Goal: Task Accomplishment & Management: Complete application form

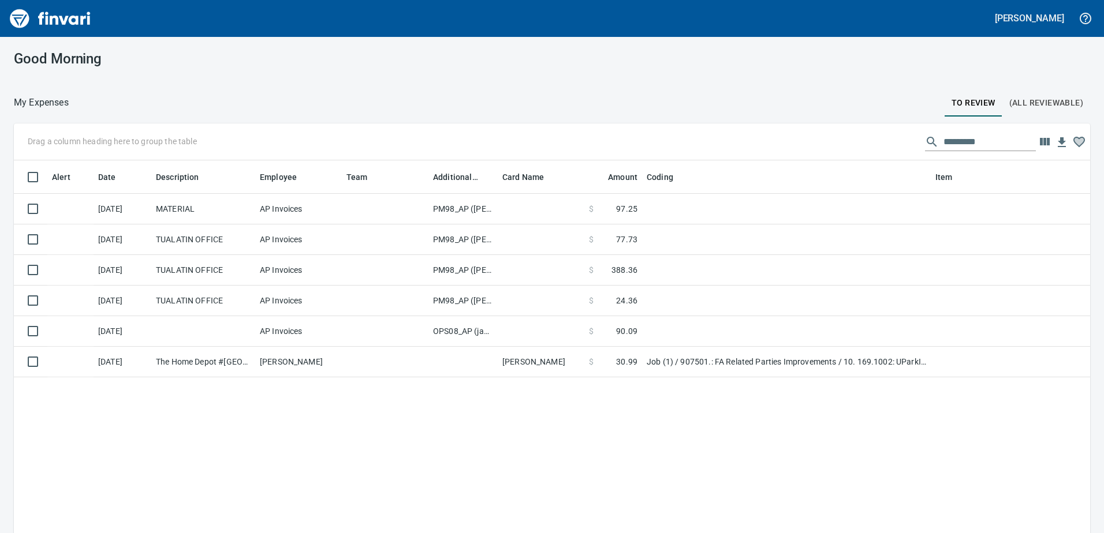
scroll to position [398, 1059]
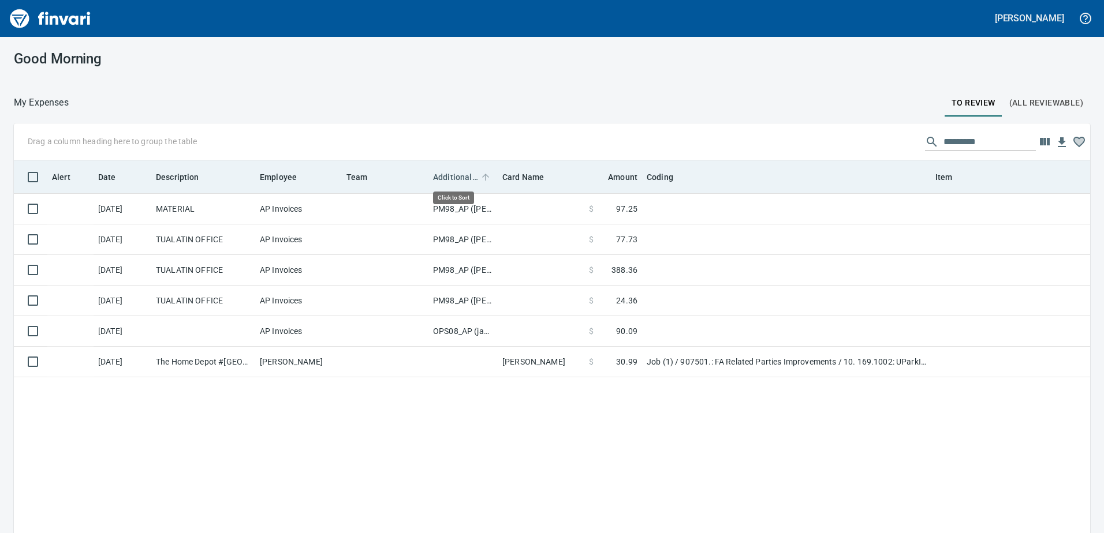
click at [457, 178] on span "Additional Reviewer" at bounding box center [455, 177] width 45 height 14
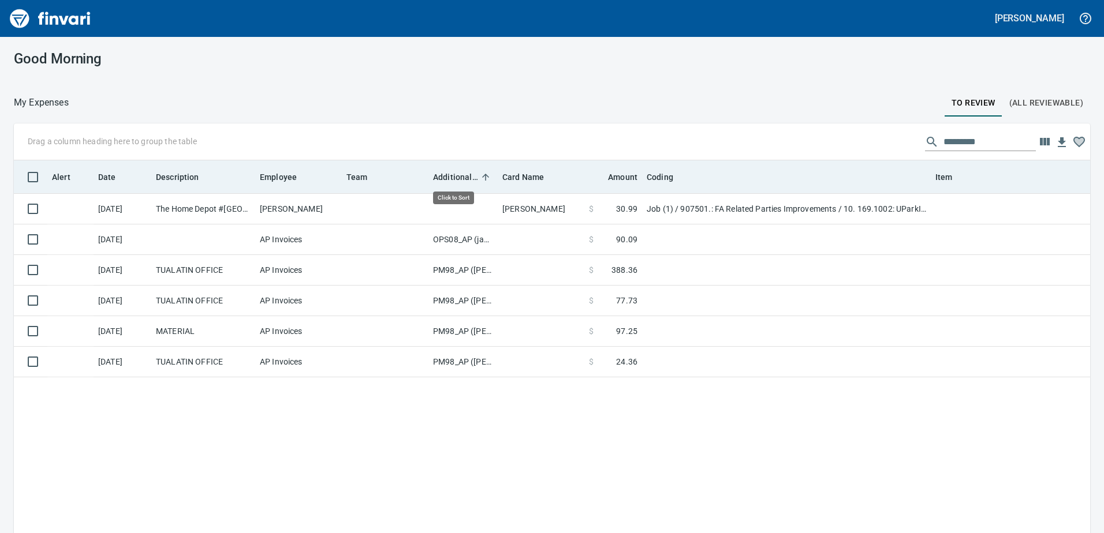
click at [456, 178] on span "Additional Reviewer" at bounding box center [455, 177] width 45 height 14
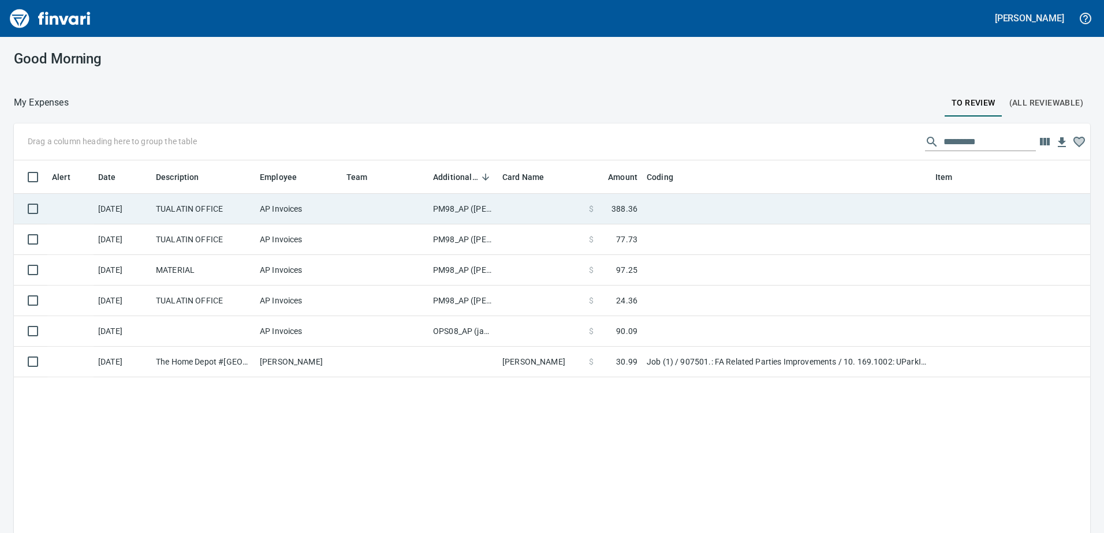
click at [461, 209] on td "PM98_AP ([PERSON_NAME], [PERSON_NAME])" at bounding box center [462, 209] width 69 height 31
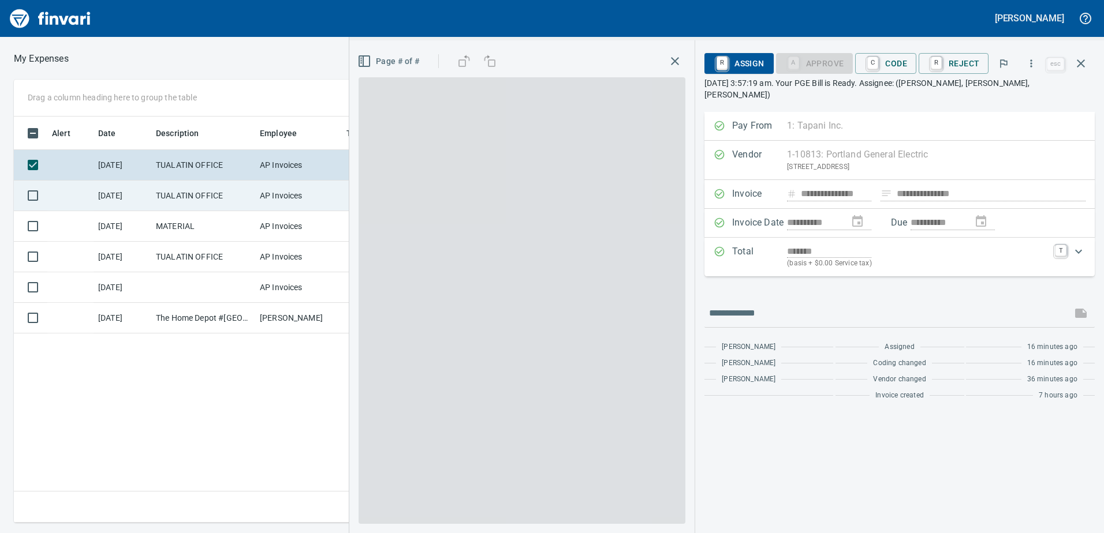
scroll to position [389, 779]
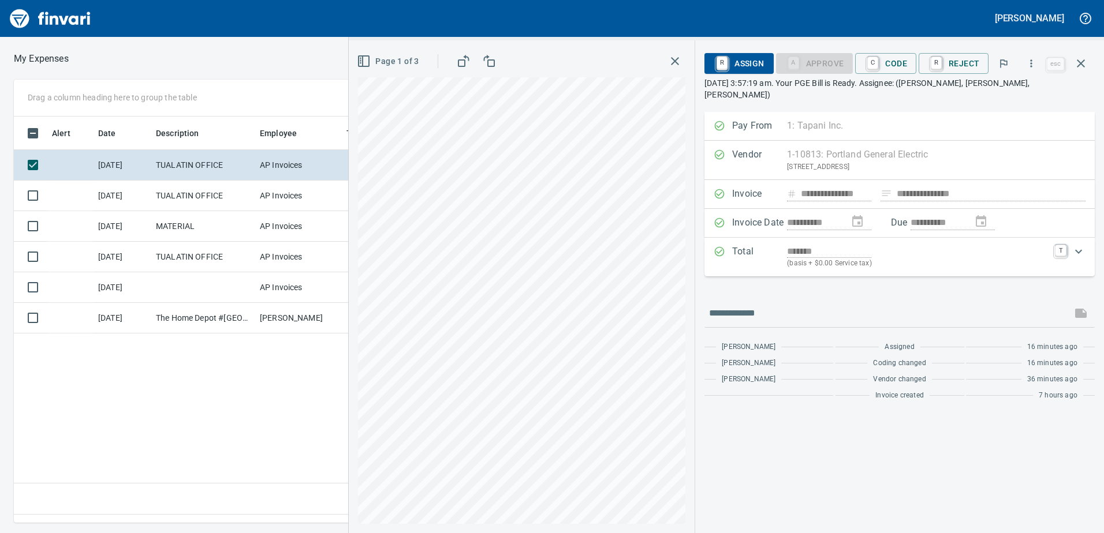
click at [369, 61] on icon "button" at bounding box center [364, 61] width 14 height 14
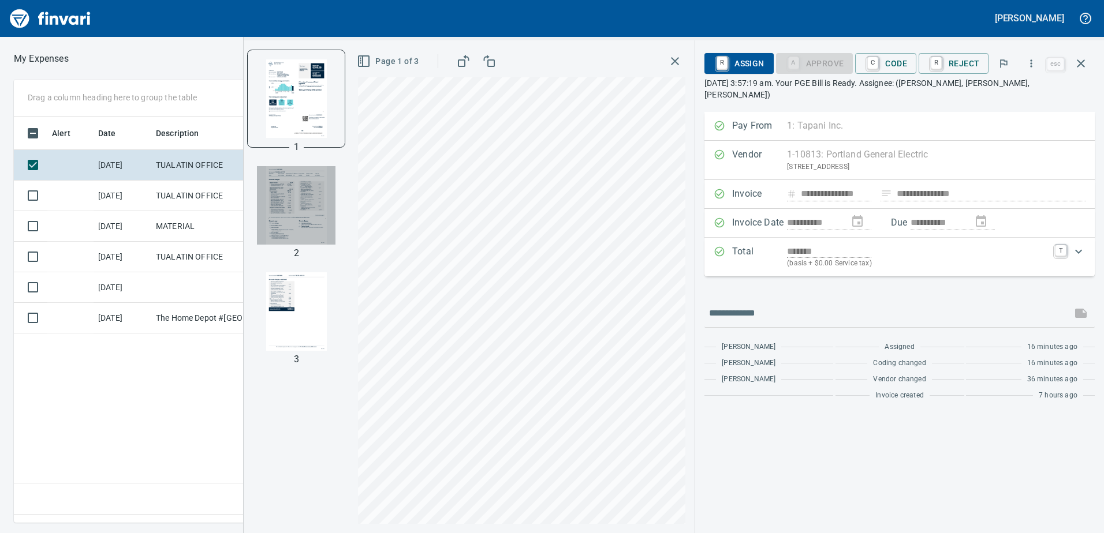
click at [304, 199] on img "button" at bounding box center [296, 205] width 79 height 79
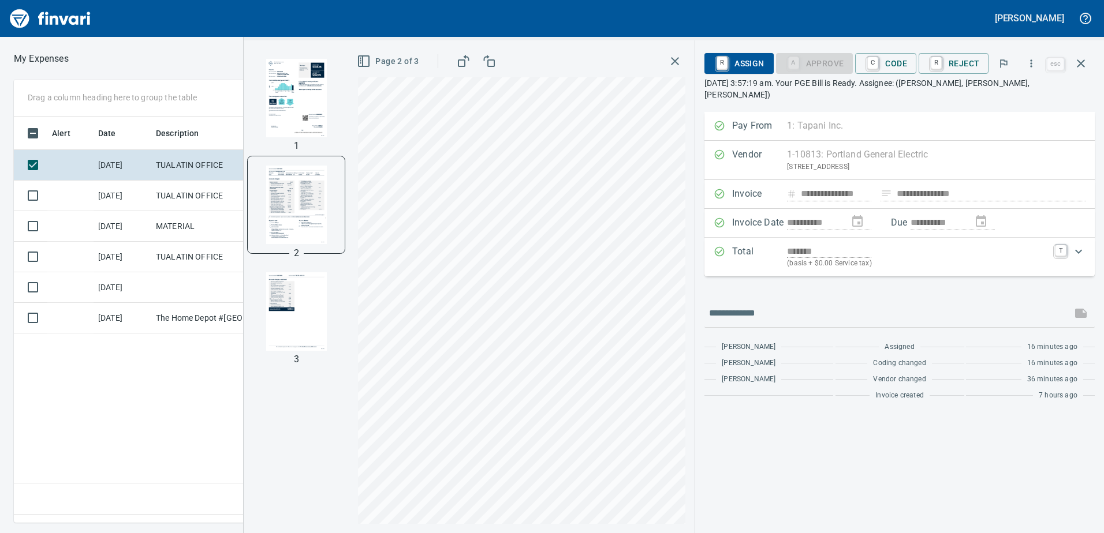
click at [311, 303] on img "button" at bounding box center [296, 311] width 79 height 79
click at [294, 189] on img "button" at bounding box center [296, 204] width 79 height 79
click at [301, 98] on img "button" at bounding box center [296, 98] width 79 height 79
click at [903, 61] on span "C Code" at bounding box center [885, 64] width 43 height 20
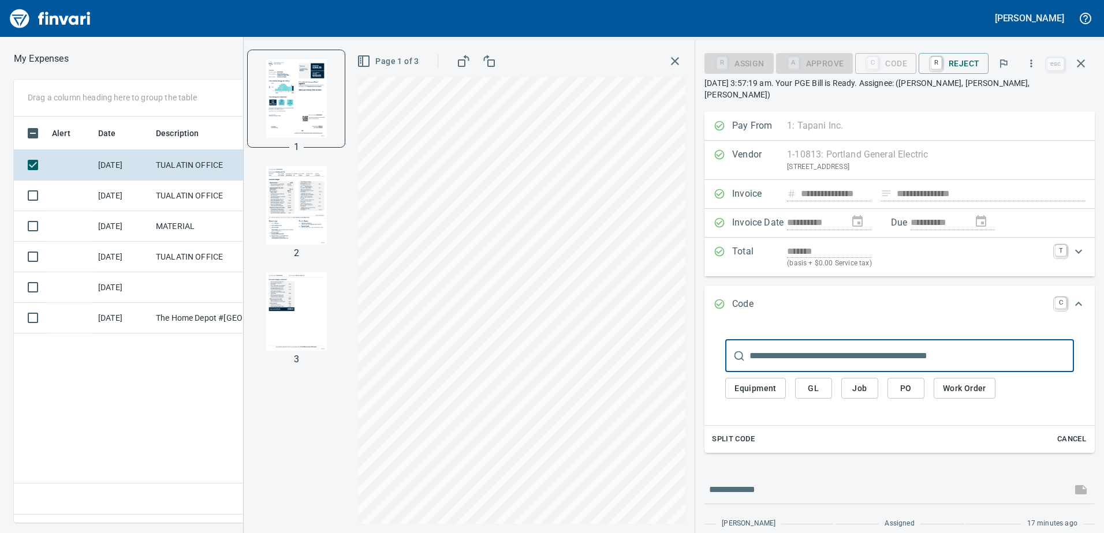
click at [813, 382] on span "GL" at bounding box center [813, 389] width 18 height 14
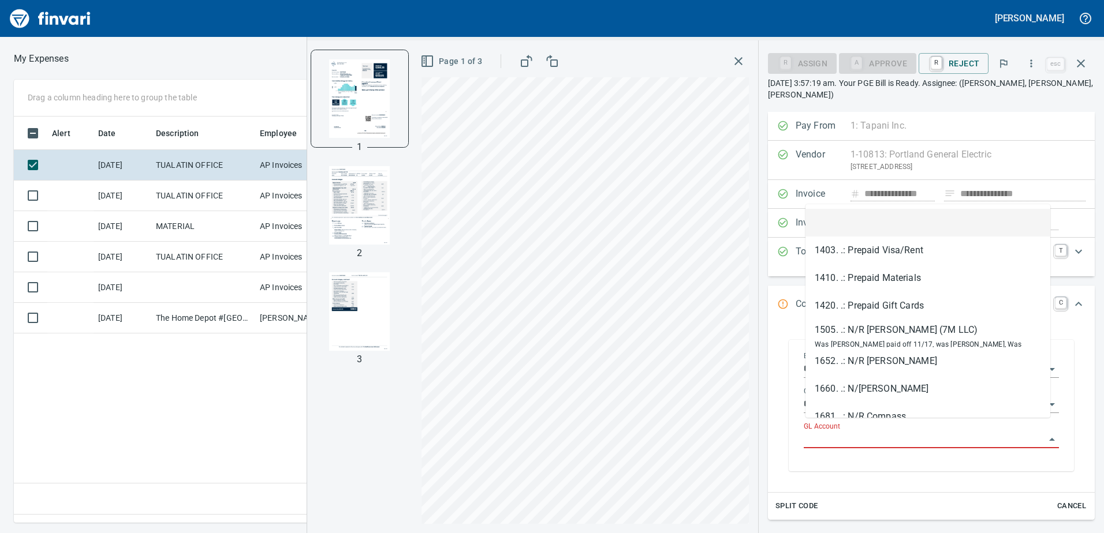
click at [832, 433] on input "GL Account" at bounding box center [924, 440] width 241 height 16
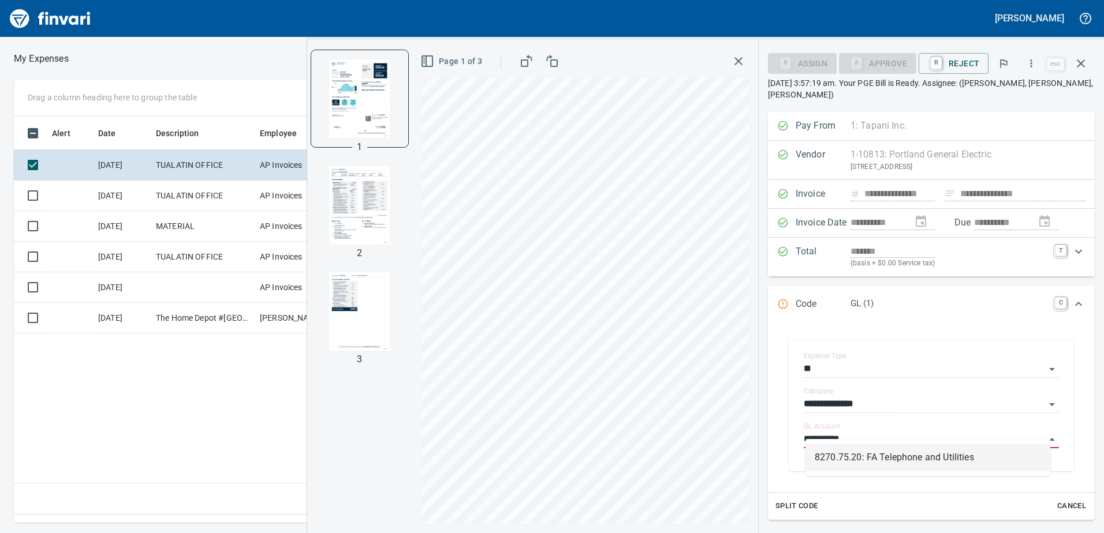
click at [849, 458] on li "8270.75.20: FA Telephone and Utilities" at bounding box center [927, 458] width 245 height 28
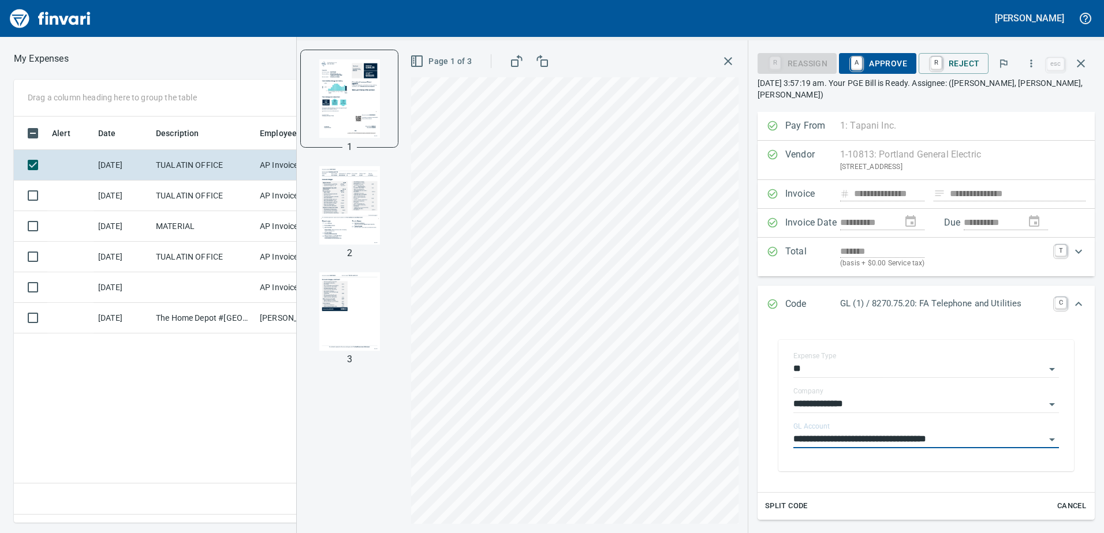
type input "**********"
click at [886, 63] on span "A Approve" at bounding box center [877, 64] width 59 height 20
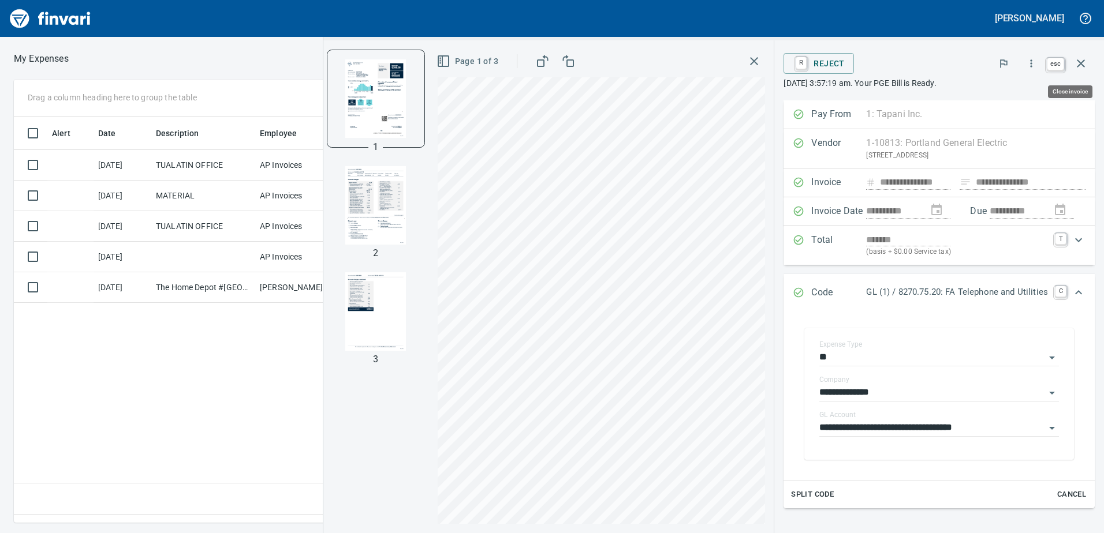
click at [1083, 59] on icon "button" at bounding box center [1081, 64] width 14 height 14
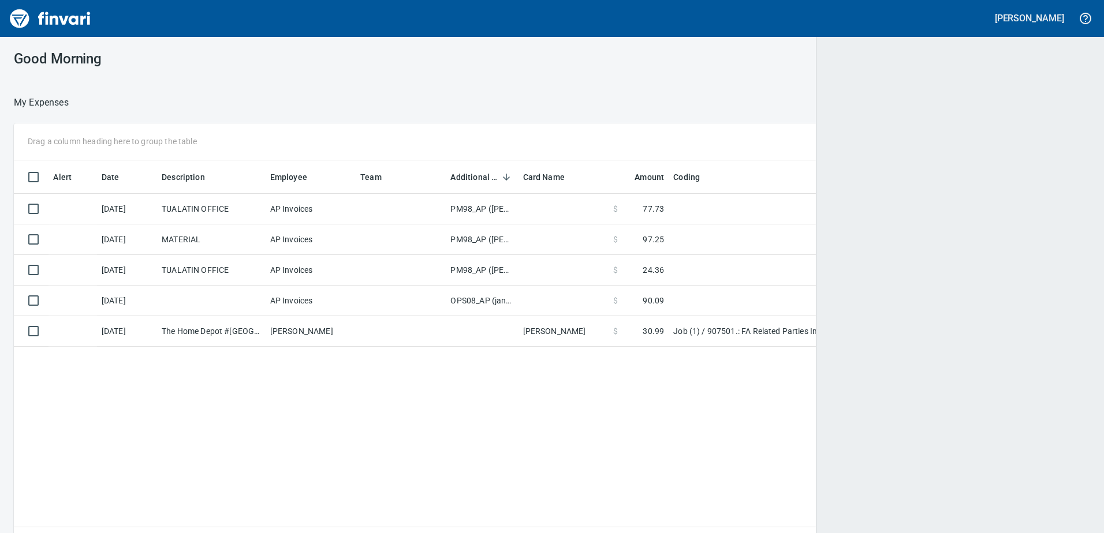
scroll to position [1, 1]
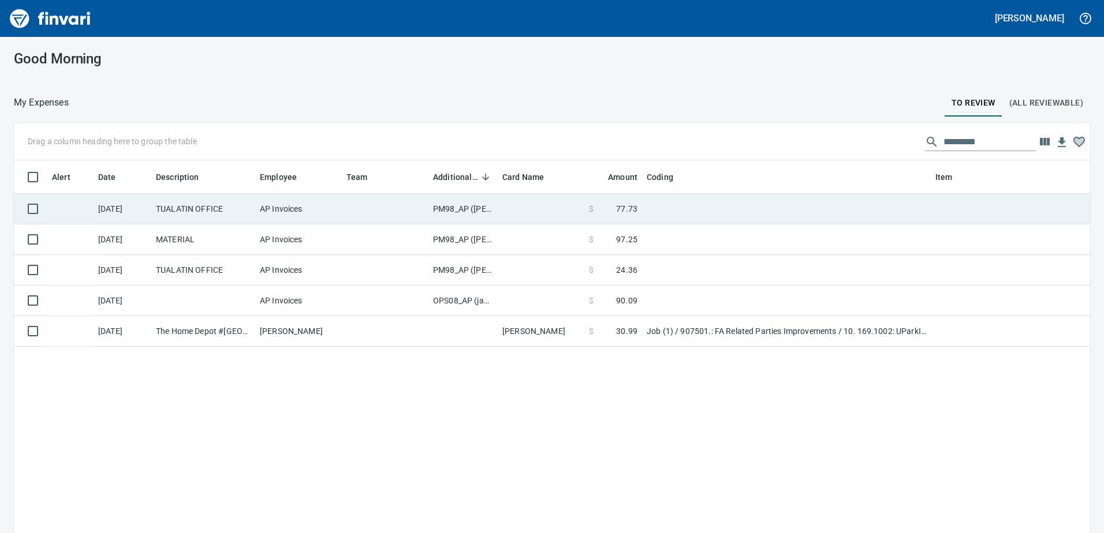
click at [453, 205] on td "PM98_AP ([PERSON_NAME], [PERSON_NAME])" at bounding box center [462, 209] width 69 height 31
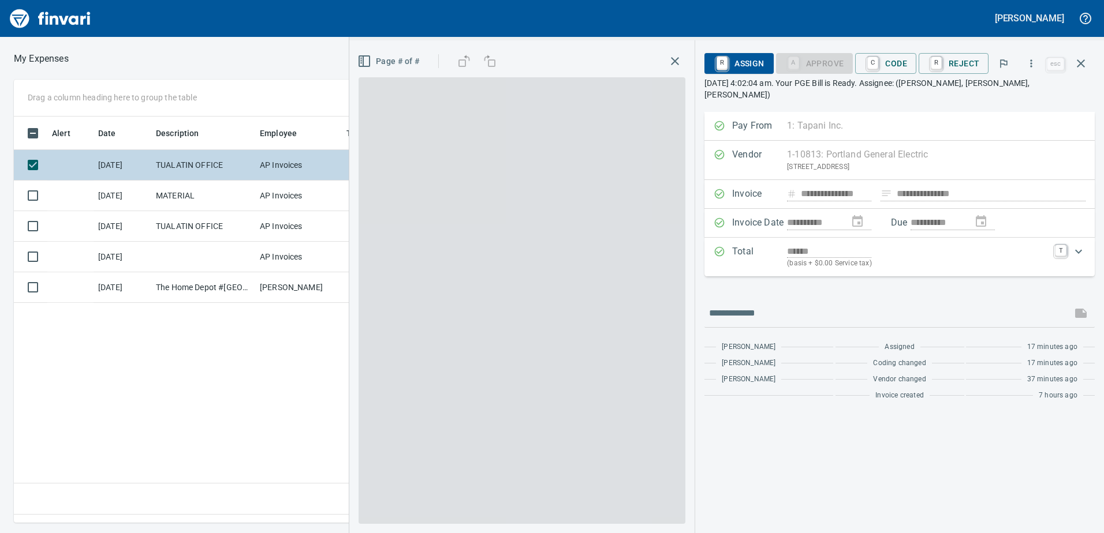
scroll to position [389, 779]
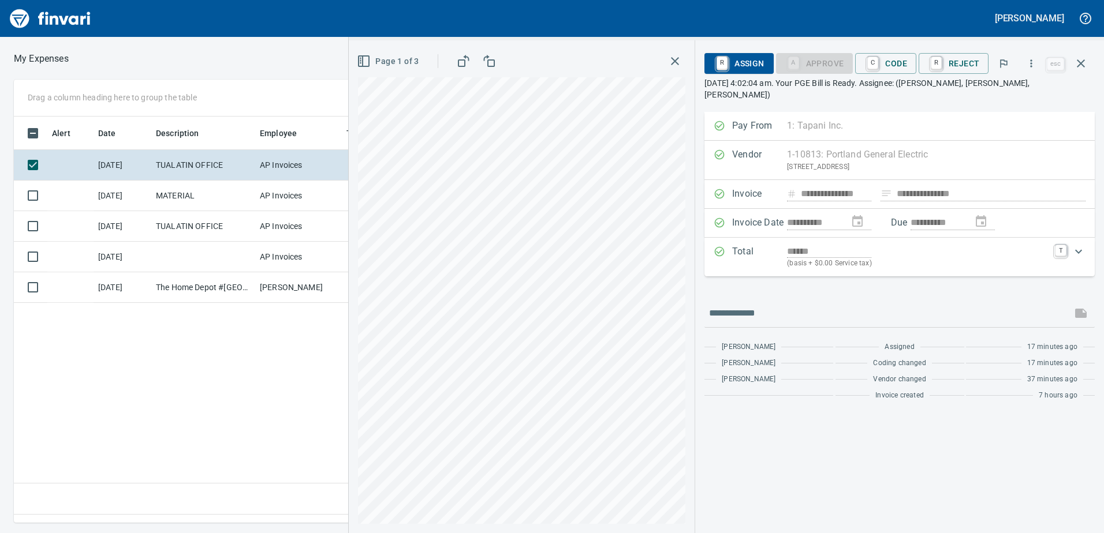
click at [363, 62] on icon "button" at bounding box center [363, 61] width 0 height 10
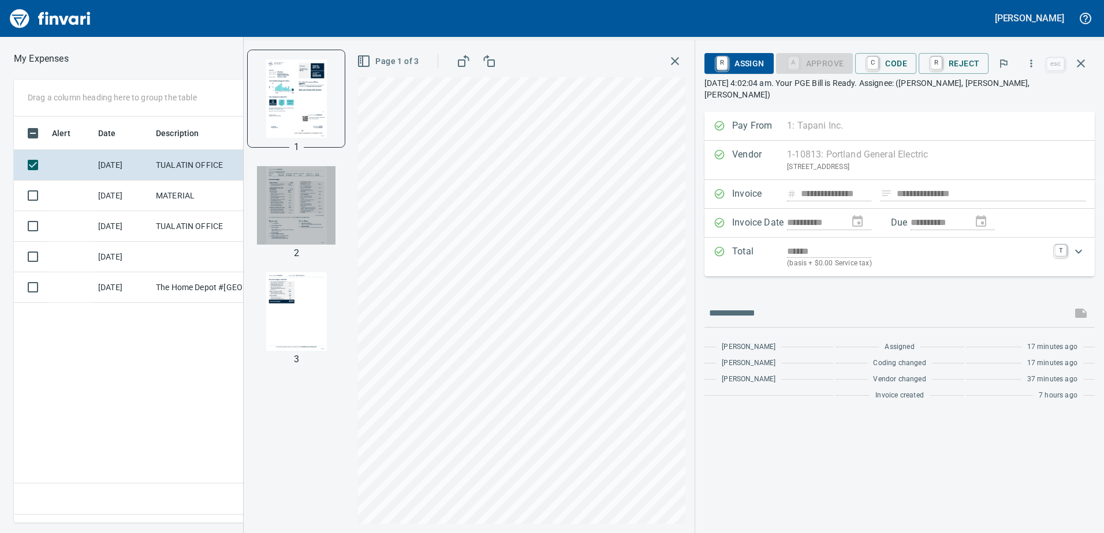
click at [313, 196] on img "button" at bounding box center [296, 205] width 79 height 79
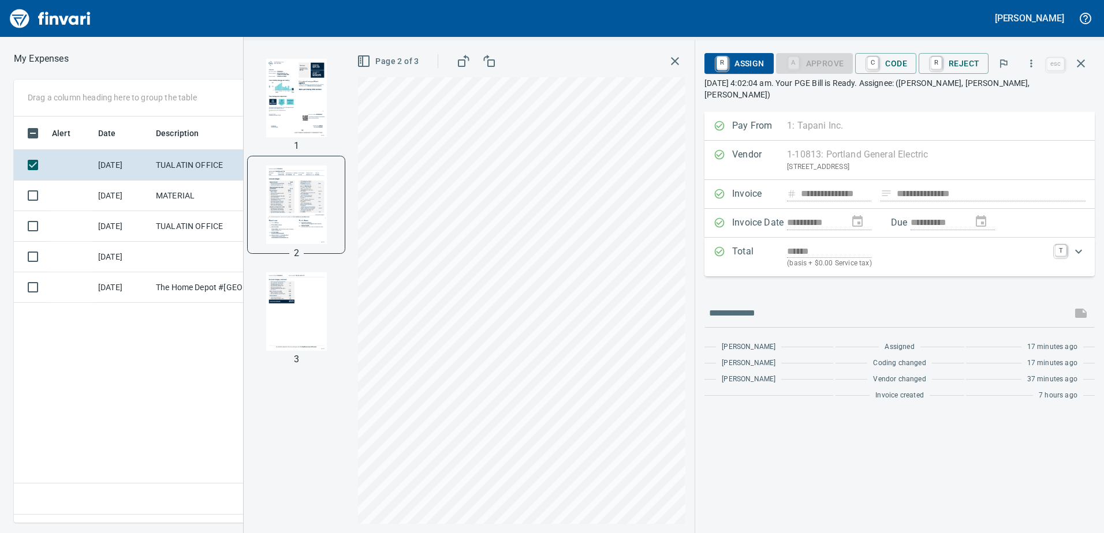
click at [296, 94] on img "button" at bounding box center [296, 98] width 79 height 79
click at [892, 58] on span "C Code" at bounding box center [885, 64] width 43 height 20
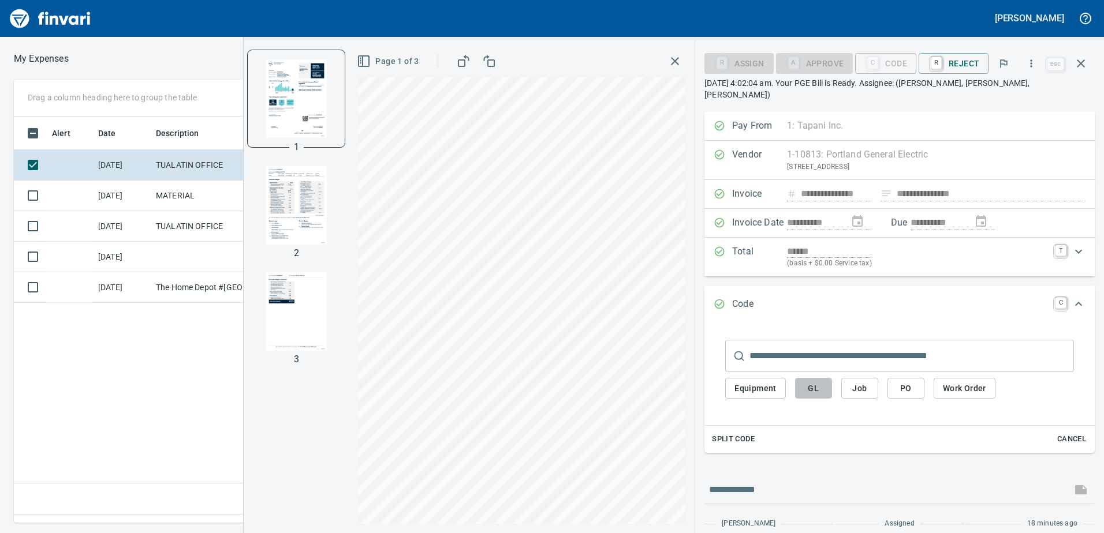
click at [814, 382] on span "GL" at bounding box center [813, 389] width 18 height 14
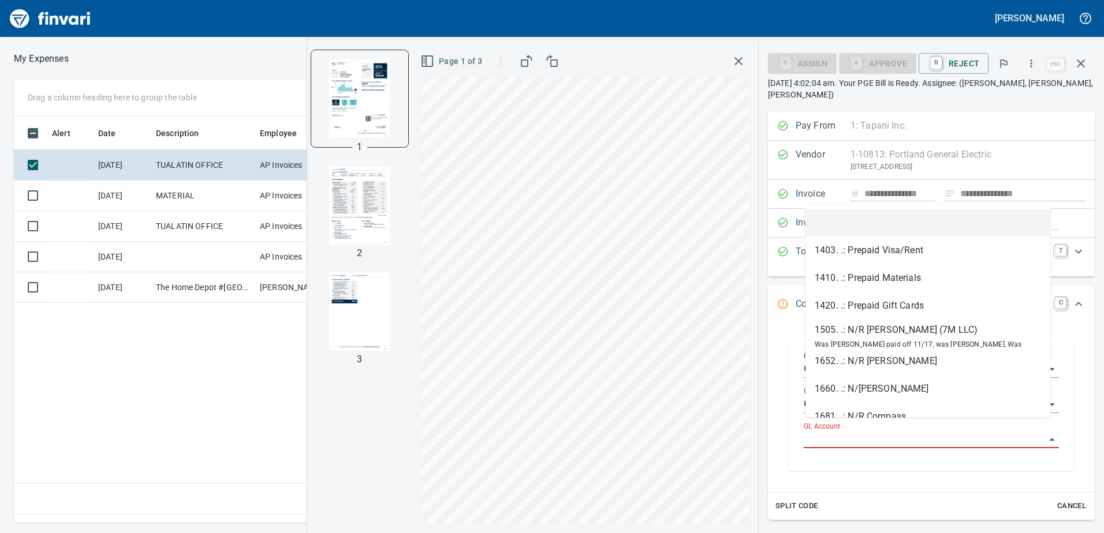
click at [834, 432] on input "GL Account" at bounding box center [924, 440] width 241 height 16
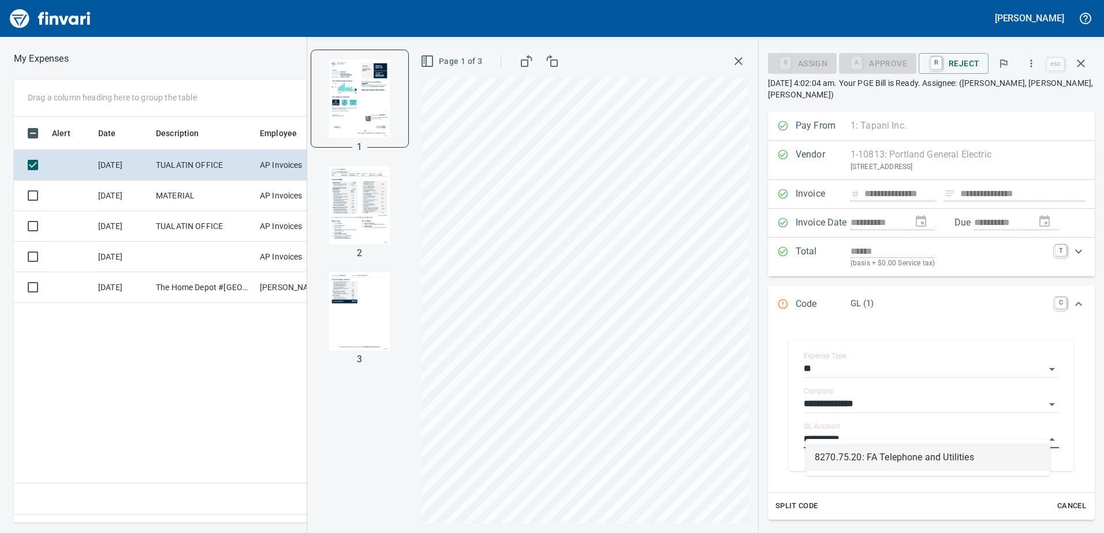
click at [868, 459] on li "8270.75.20: FA Telephone and Utilities" at bounding box center [927, 458] width 245 height 28
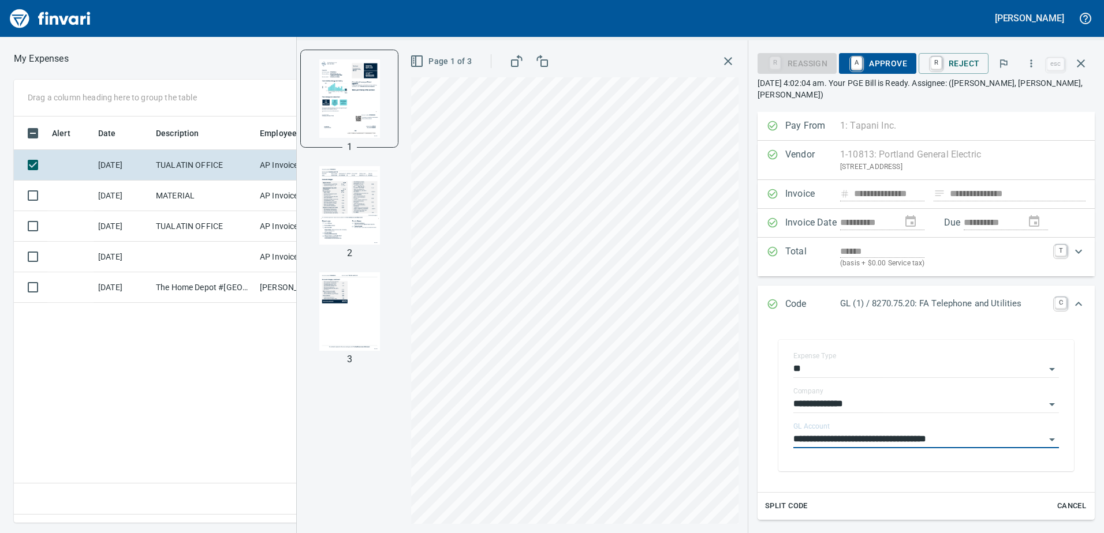
type input "**********"
click at [886, 61] on span "A Approve" at bounding box center [877, 64] width 59 height 20
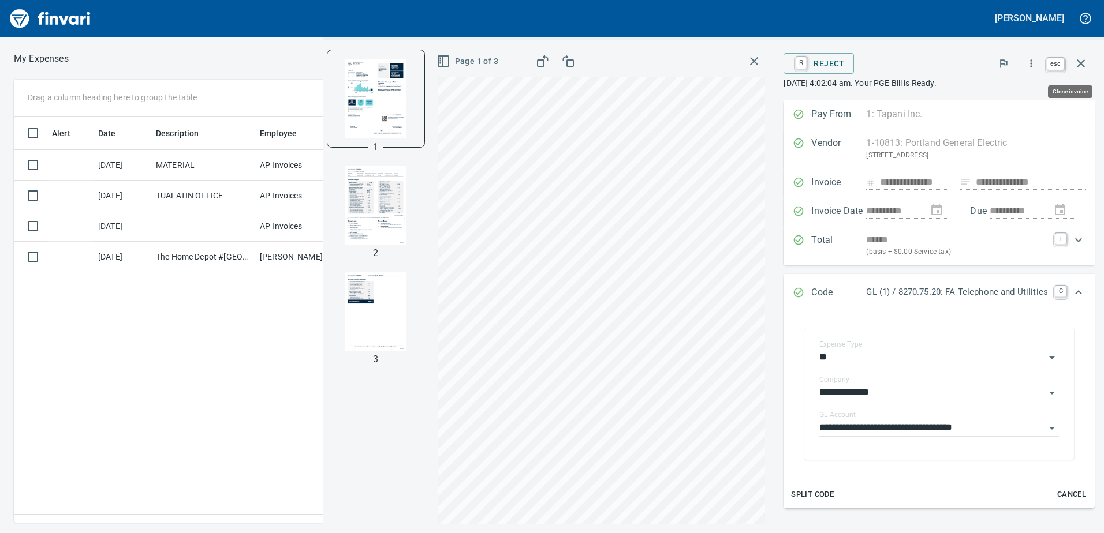
click at [1087, 59] on icon "button" at bounding box center [1081, 64] width 14 height 14
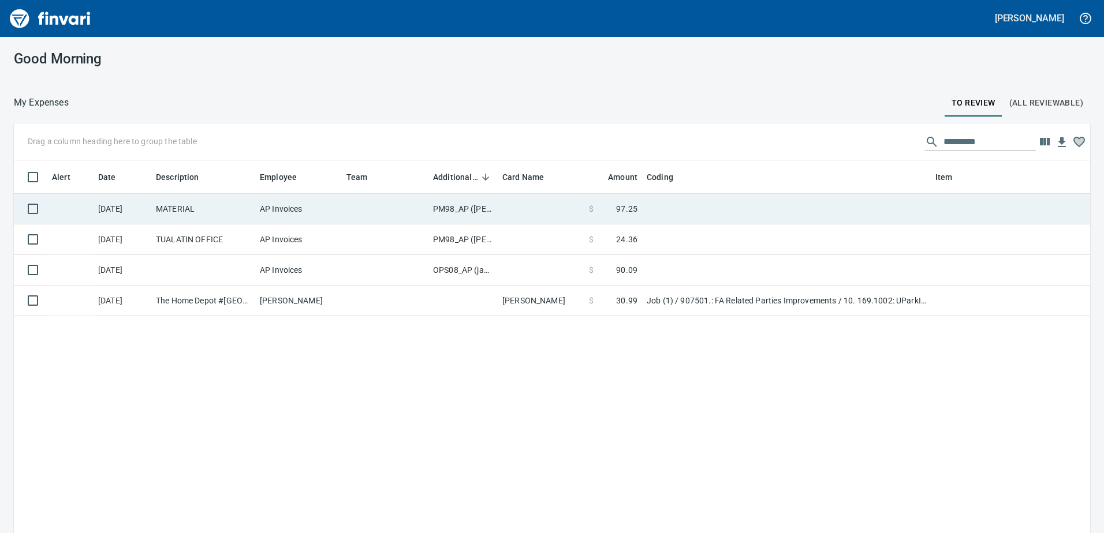
scroll to position [398, 1059]
click at [464, 206] on td "PM98_AP ([PERSON_NAME], [PERSON_NAME])" at bounding box center [462, 209] width 69 height 31
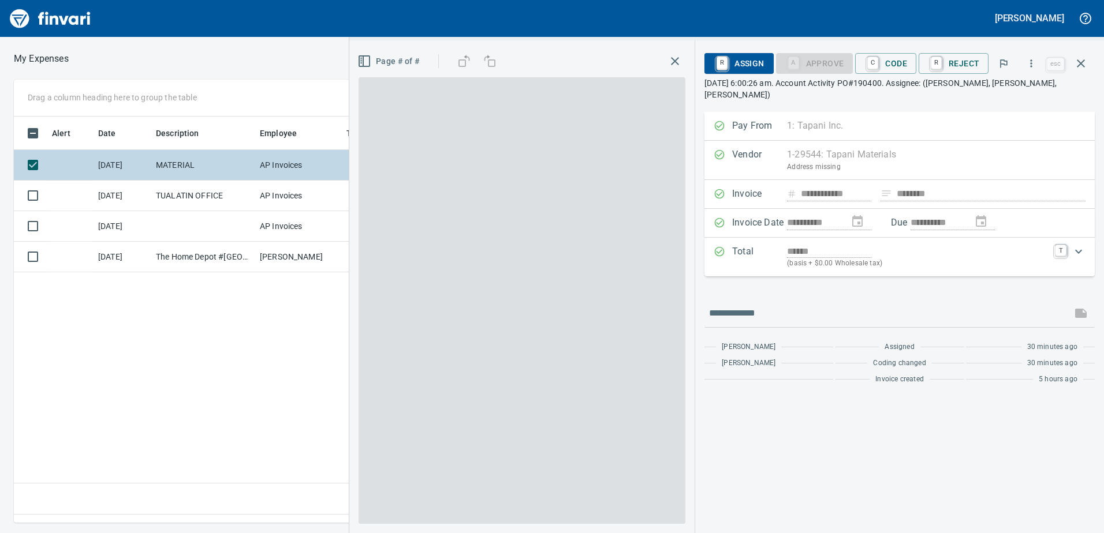
scroll to position [389, 779]
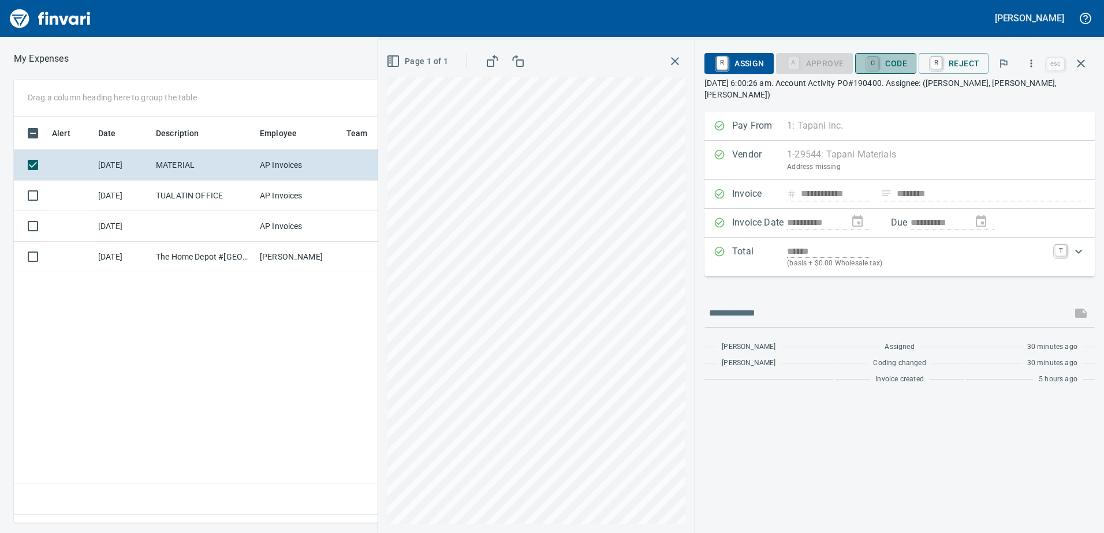
click at [878, 58] on link "C" at bounding box center [872, 63] width 11 height 13
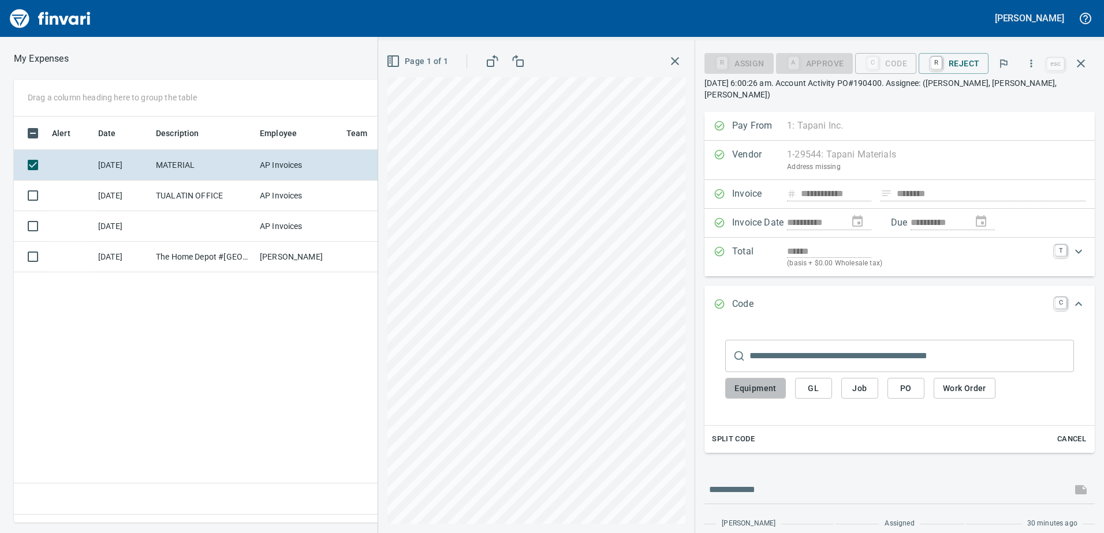
click at [766, 382] on span "Equipment" at bounding box center [755, 389] width 42 height 14
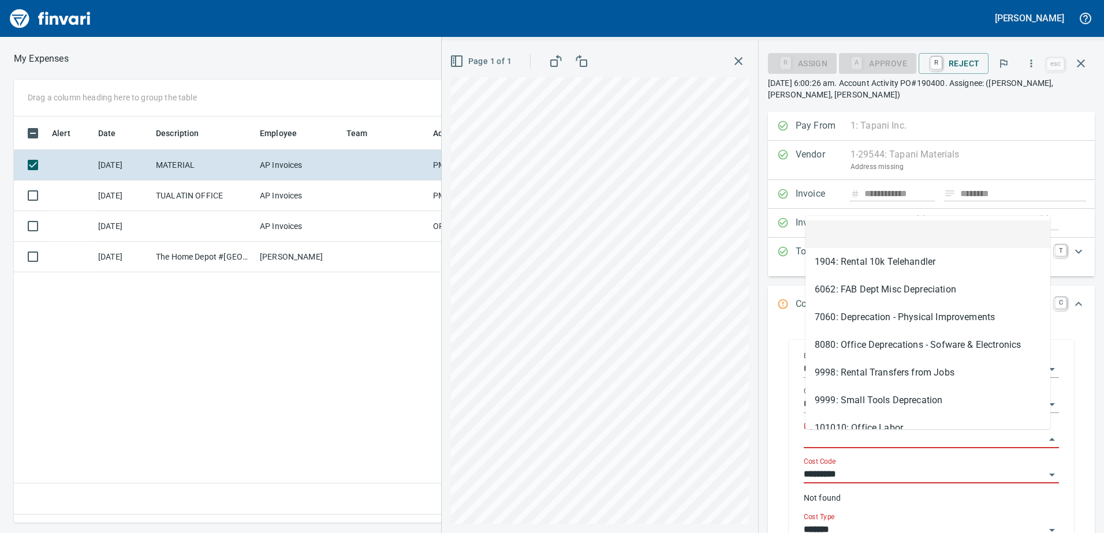
click at [845, 435] on input "Equipment" at bounding box center [924, 440] width 241 height 16
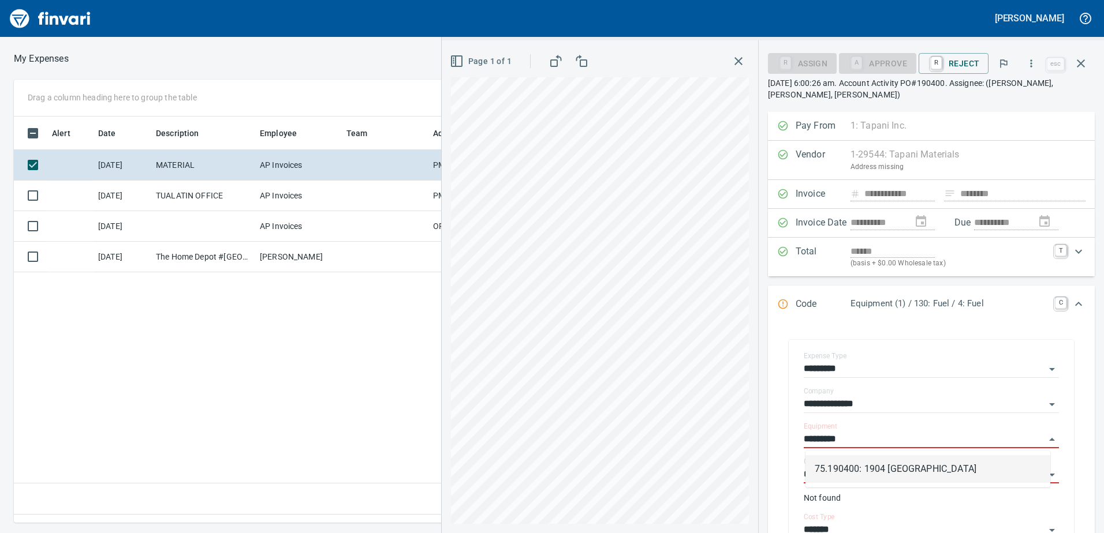
click at [846, 472] on li "75.190400: 1904 [GEOGRAPHIC_DATA]" at bounding box center [927, 469] width 245 height 28
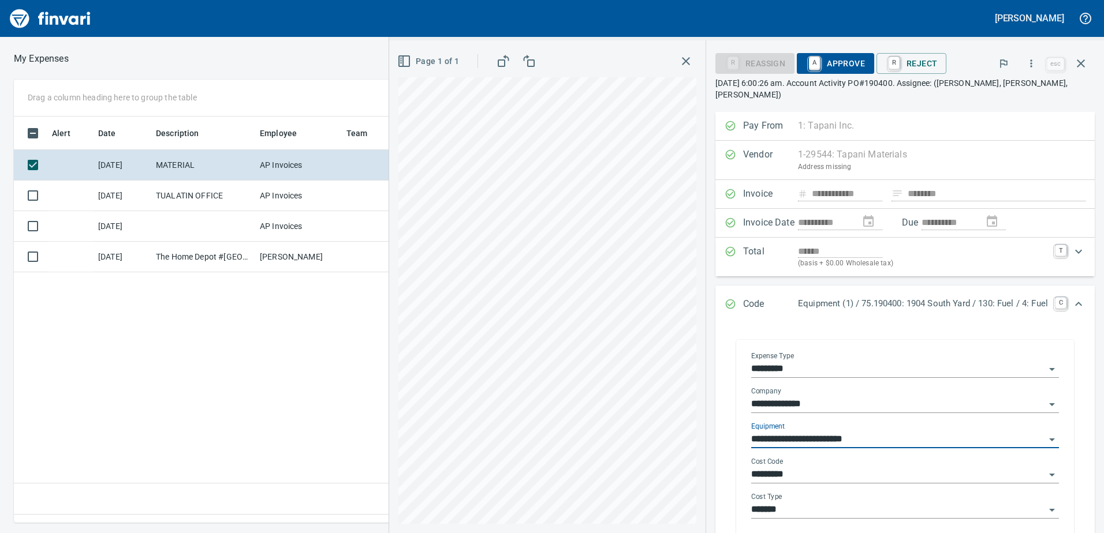
type input "**********"
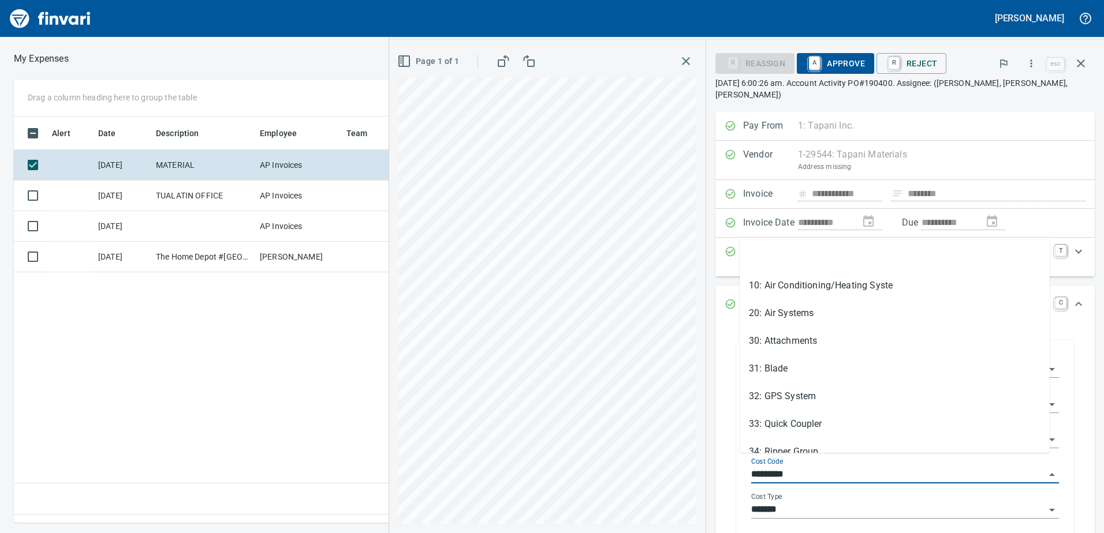
click at [792, 468] on input "*********" at bounding box center [898, 475] width 294 height 16
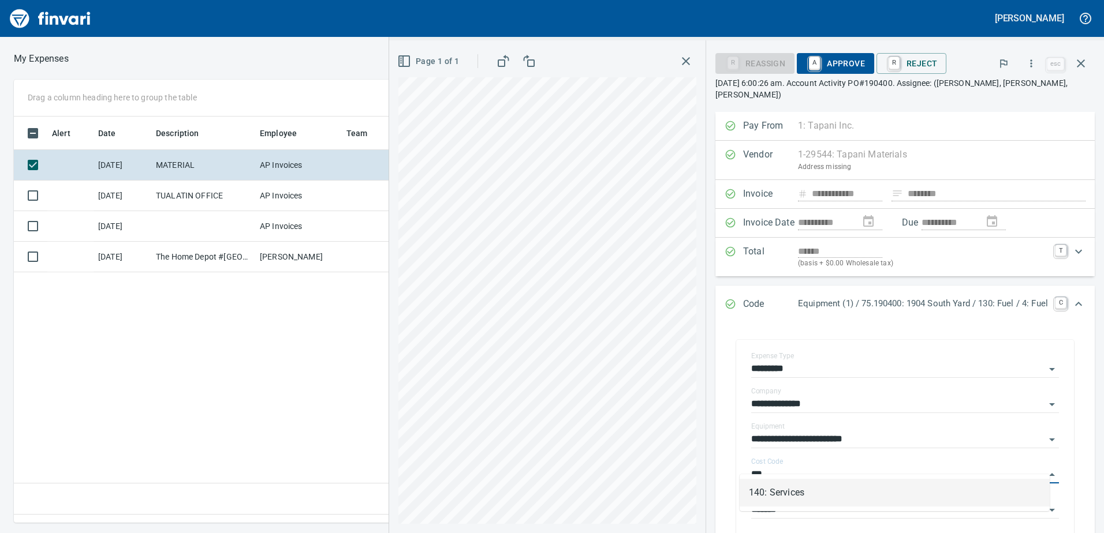
click at [785, 494] on li "140: Services" at bounding box center [894, 493] width 310 height 28
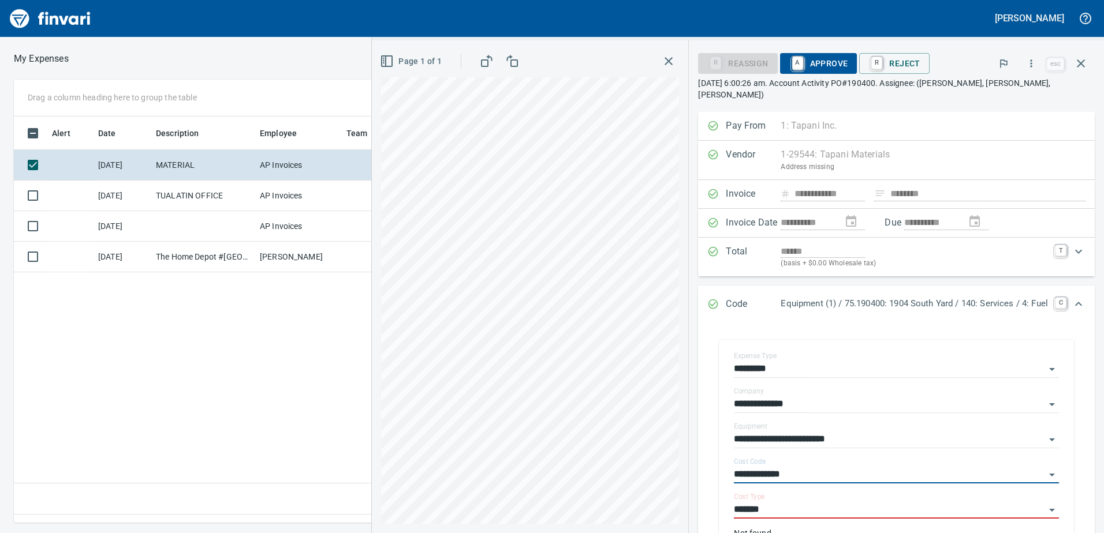
type input "**********"
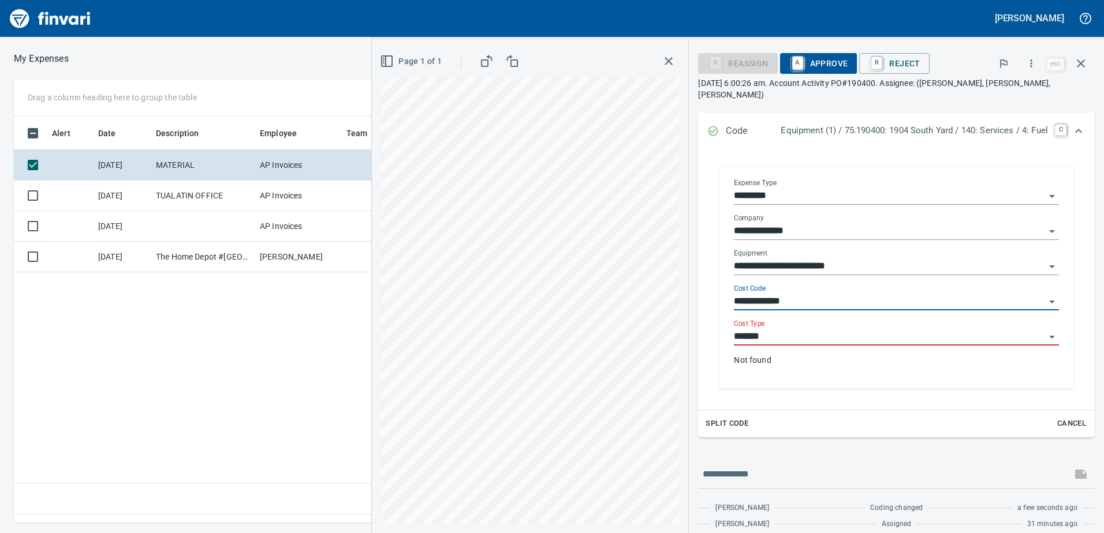
click at [744, 329] on input "*******" at bounding box center [889, 337] width 311 height 16
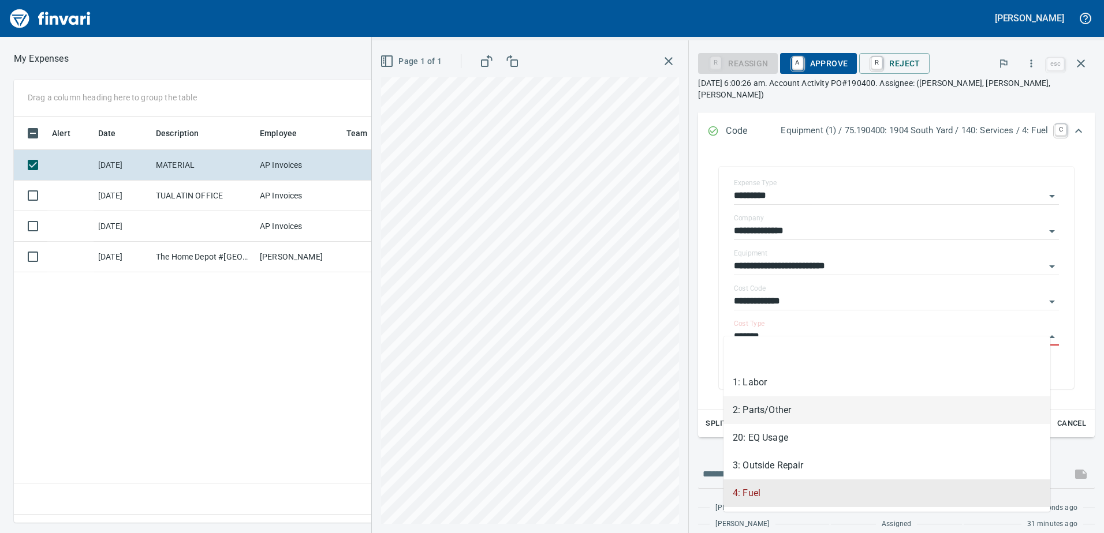
click at [767, 415] on li "2: Parts/Other" at bounding box center [886, 411] width 327 height 28
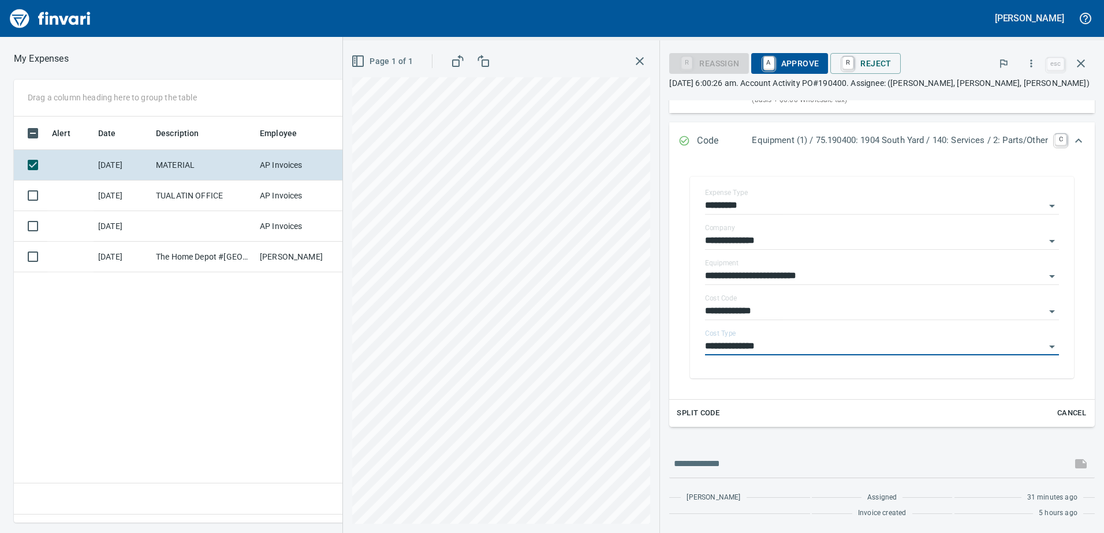
type input "**********"
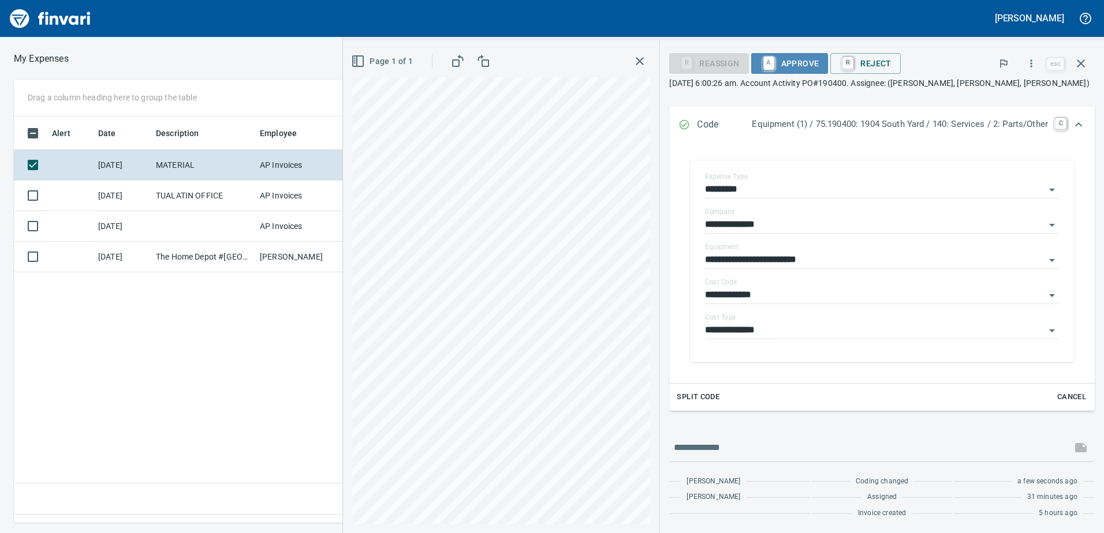
click at [788, 64] on span "A Approve" at bounding box center [789, 64] width 59 height 20
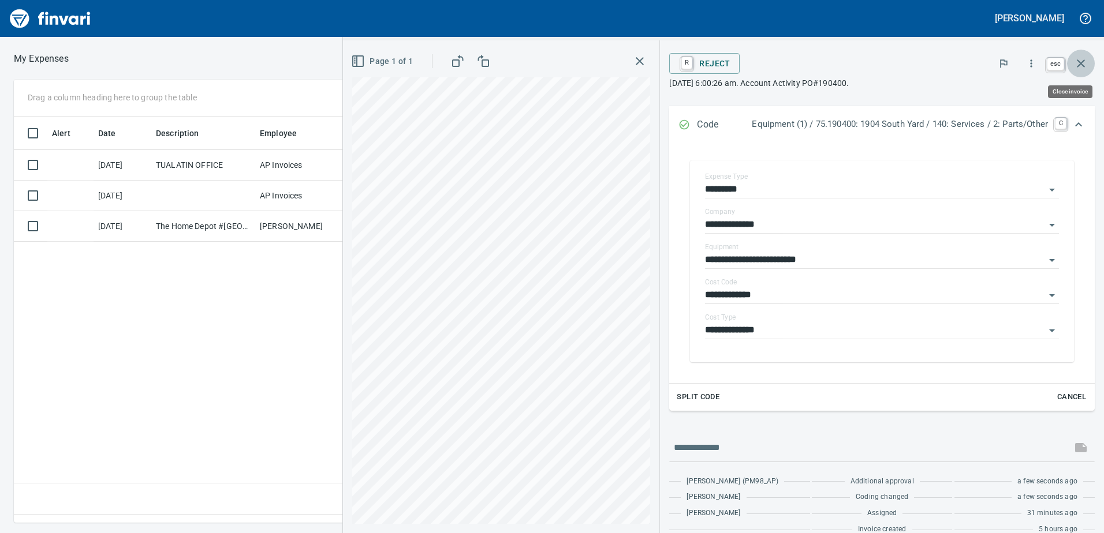
click at [1079, 63] on icon "button" at bounding box center [1081, 64] width 14 height 14
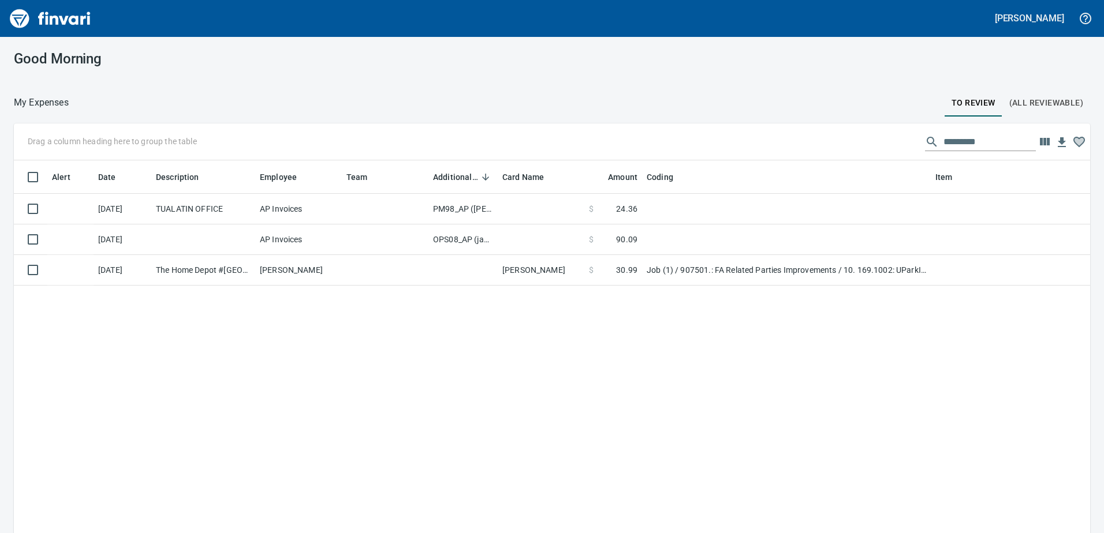
scroll to position [398, 1057]
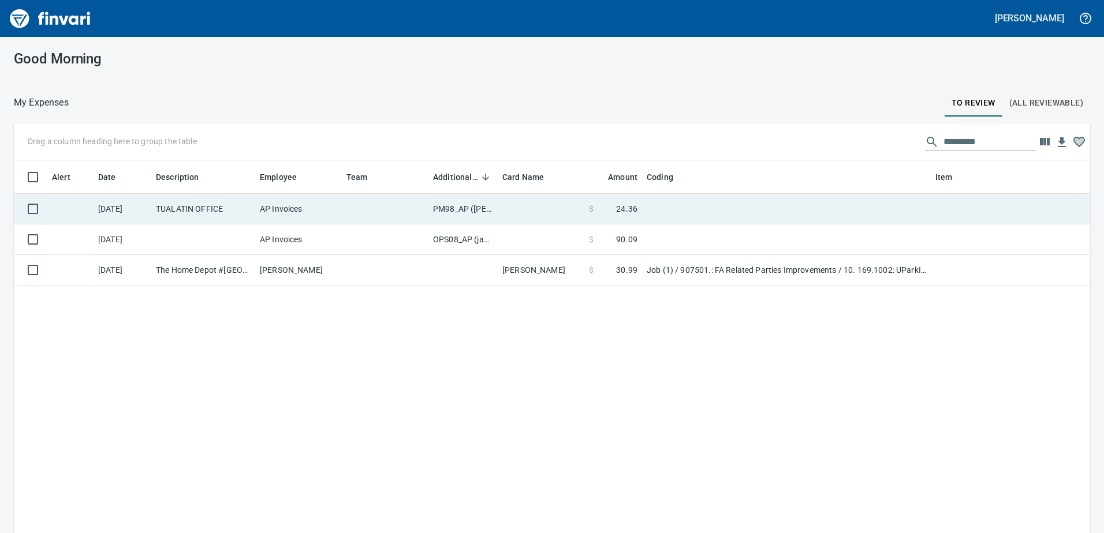
click at [453, 211] on td "PM98_AP ([PERSON_NAME], [PERSON_NAME])" at bounding box center [462, 209] width 69 height 31
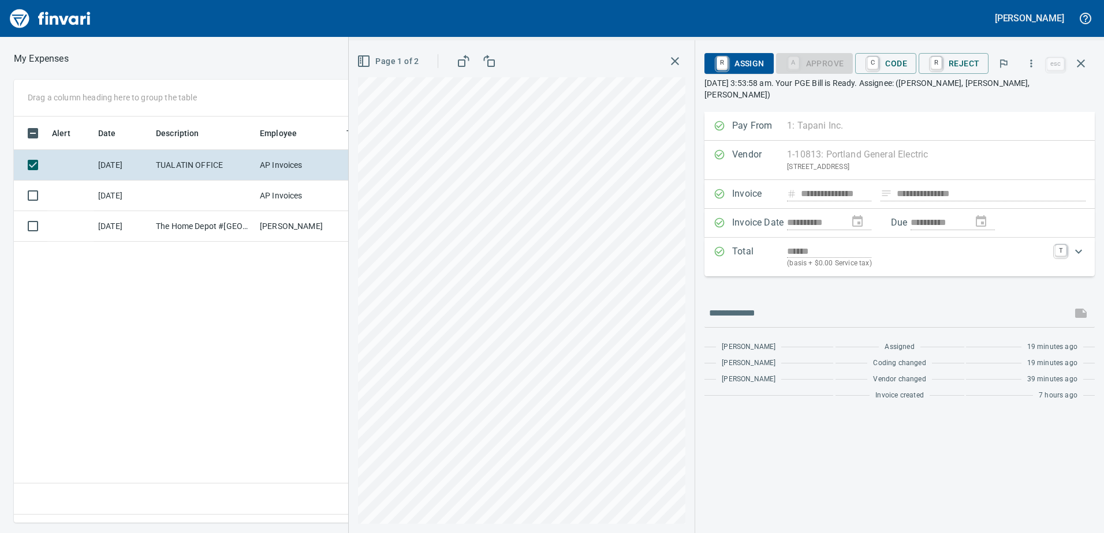
scroll to position [389, 779]
click at [368, 63] on icon "button" at bounding box center [364, 61] width 14 height 14
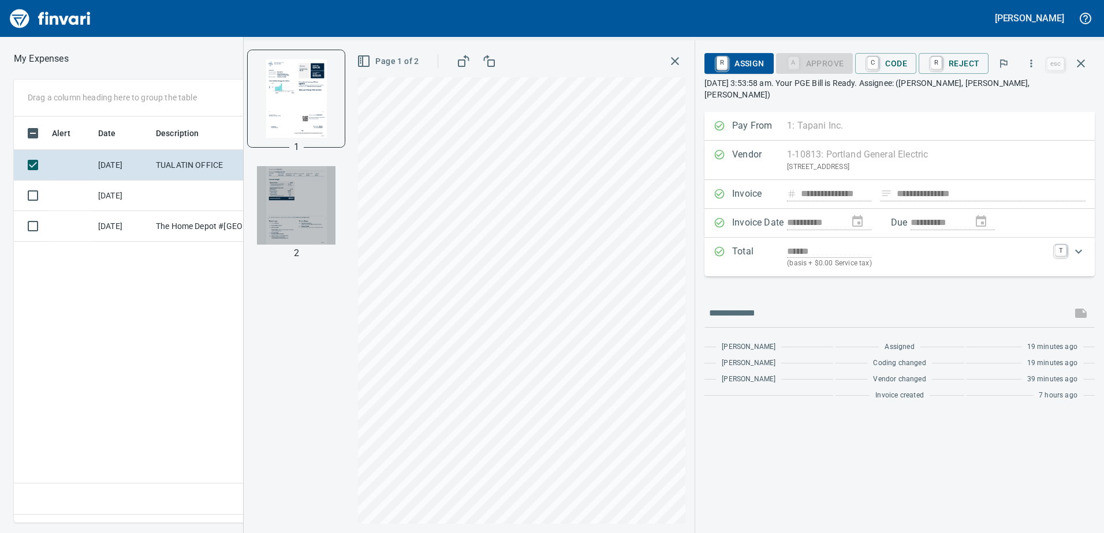
click at [288, 196] on img "button" at bounding box center [296, 205] width 79 height 79
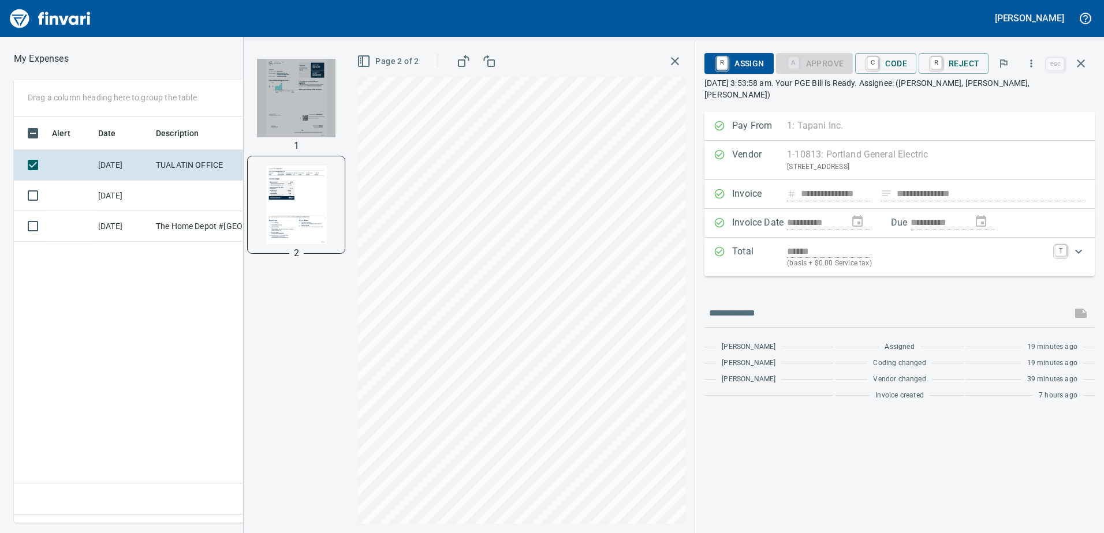
click at [301, 102] on img "button" at bounding box center [296, 98] width 79 height 79
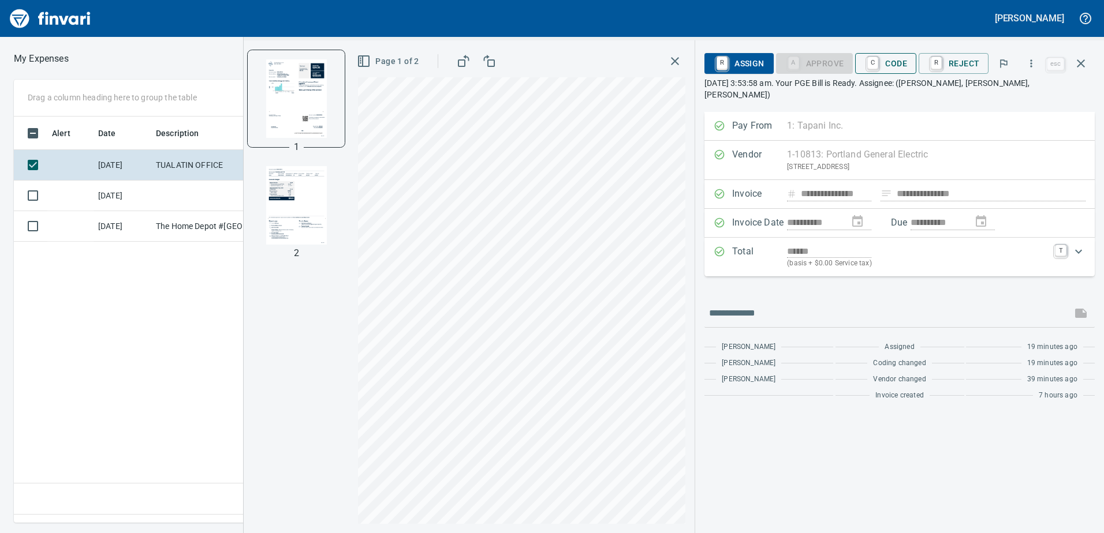
click at [891, 62] on span "C Code" at bounding box center [885, 64] width 43 height 20
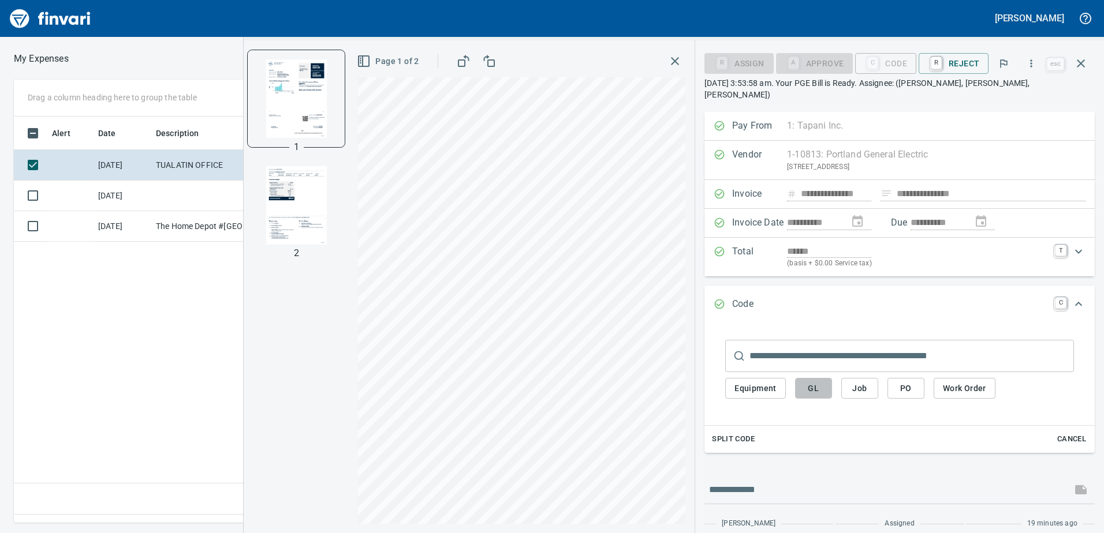
click at [821, 382] on span "GL" at bounding box center [813, 389] width 18 height 14
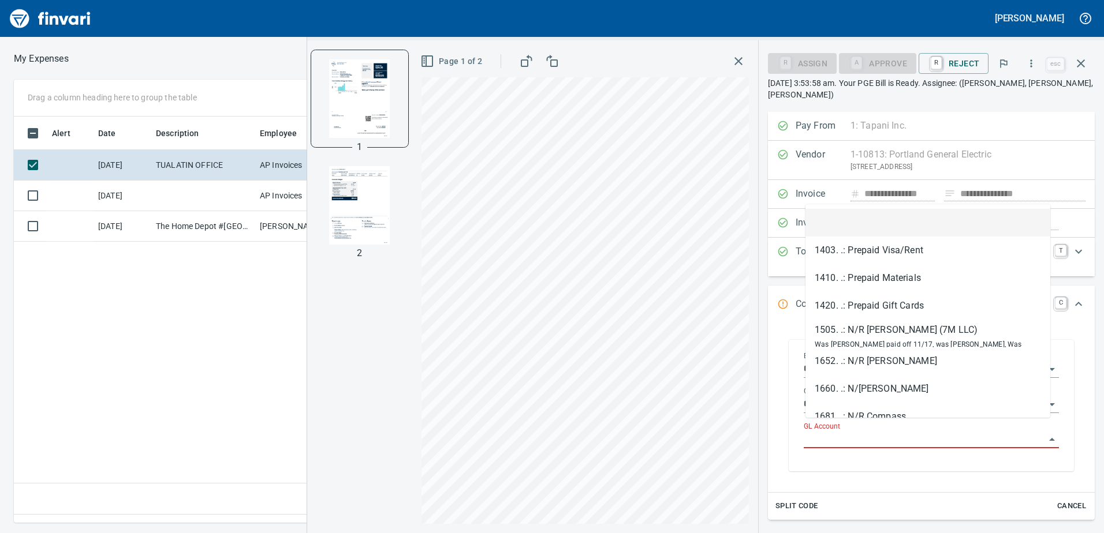
click at [836, 432] on input "GL Account" at bounding box center [924, 440] width 241 height 16
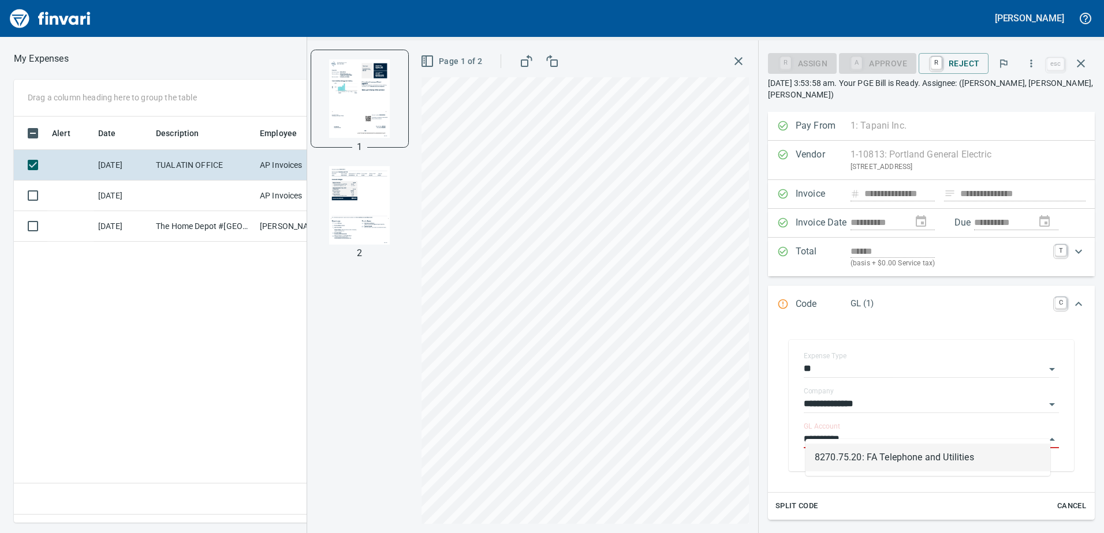
click at [867, 461] on li "8270.75.20: FA Telephone and Utilities" at bounding box center [927, 458] width 245 height 28
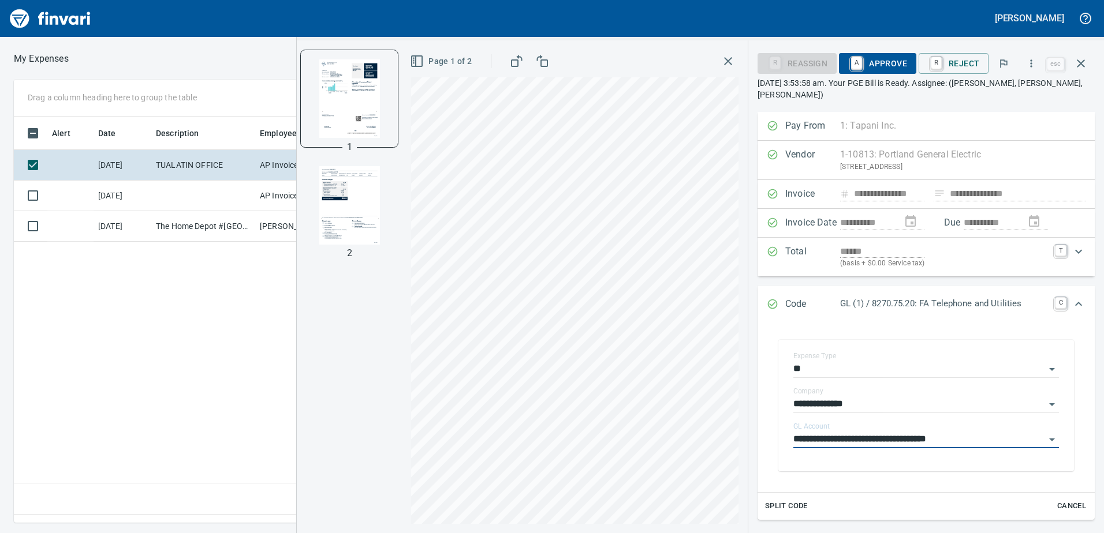
type input "**********"
click at [890, 68] on span "A Approve" at bounding box center [877, 64] width 59 height 20
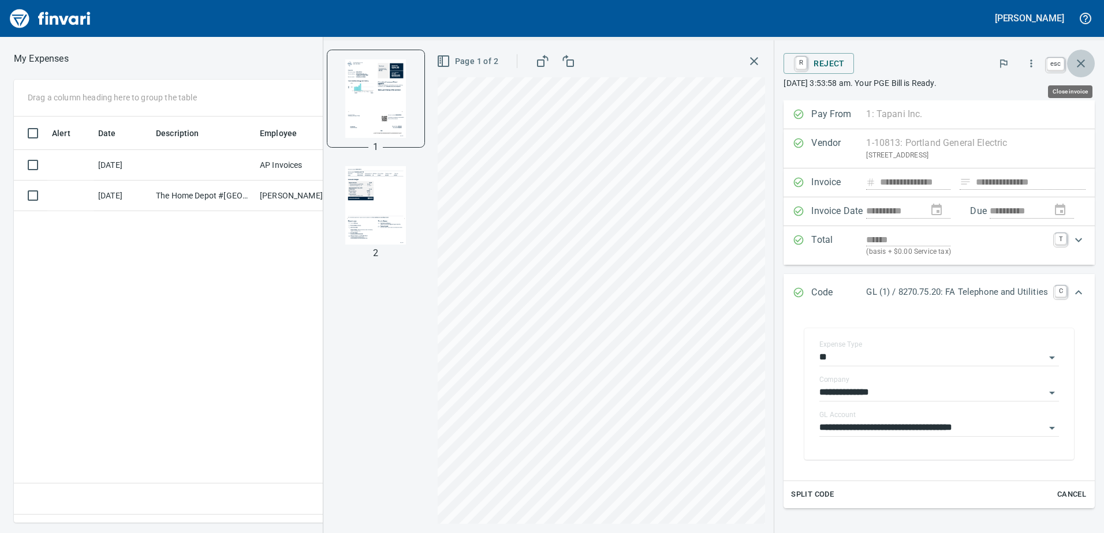
click at [1079, 62] on icon "button" at bounding box center [1081, 64] width 14 height 14
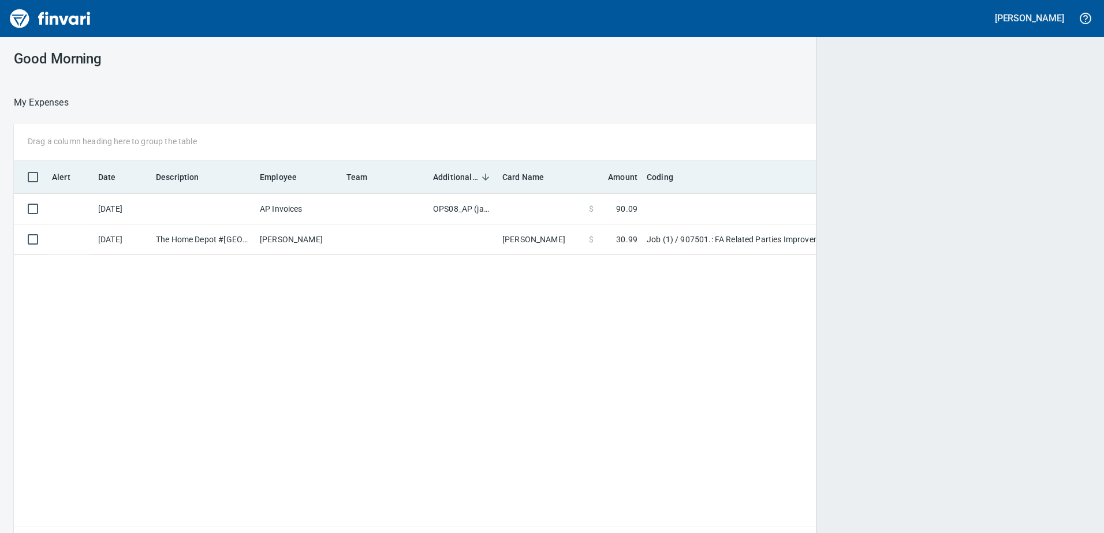
scroll to position [1, 1]
